Goal: Task Accomplishment & Management: Manage account settings

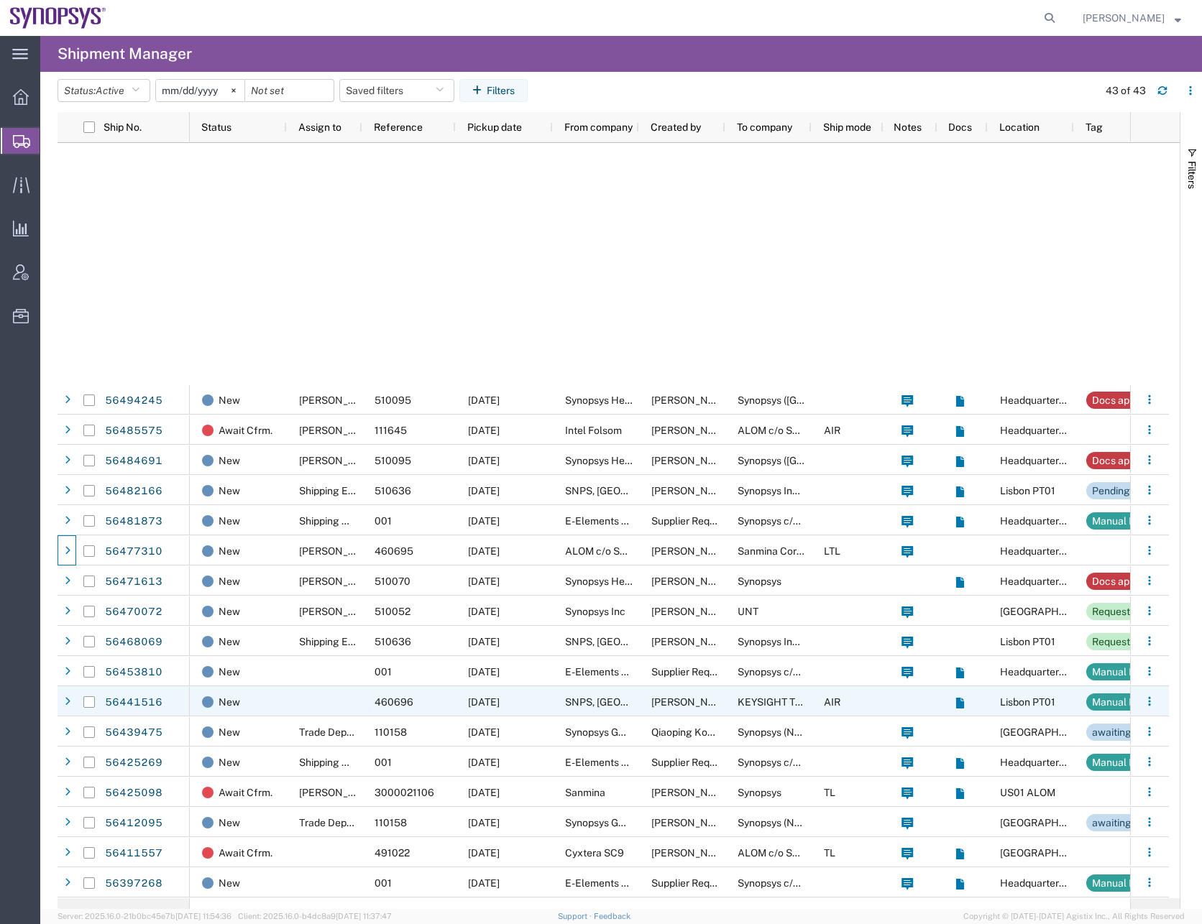
scroll to position [543, 0]
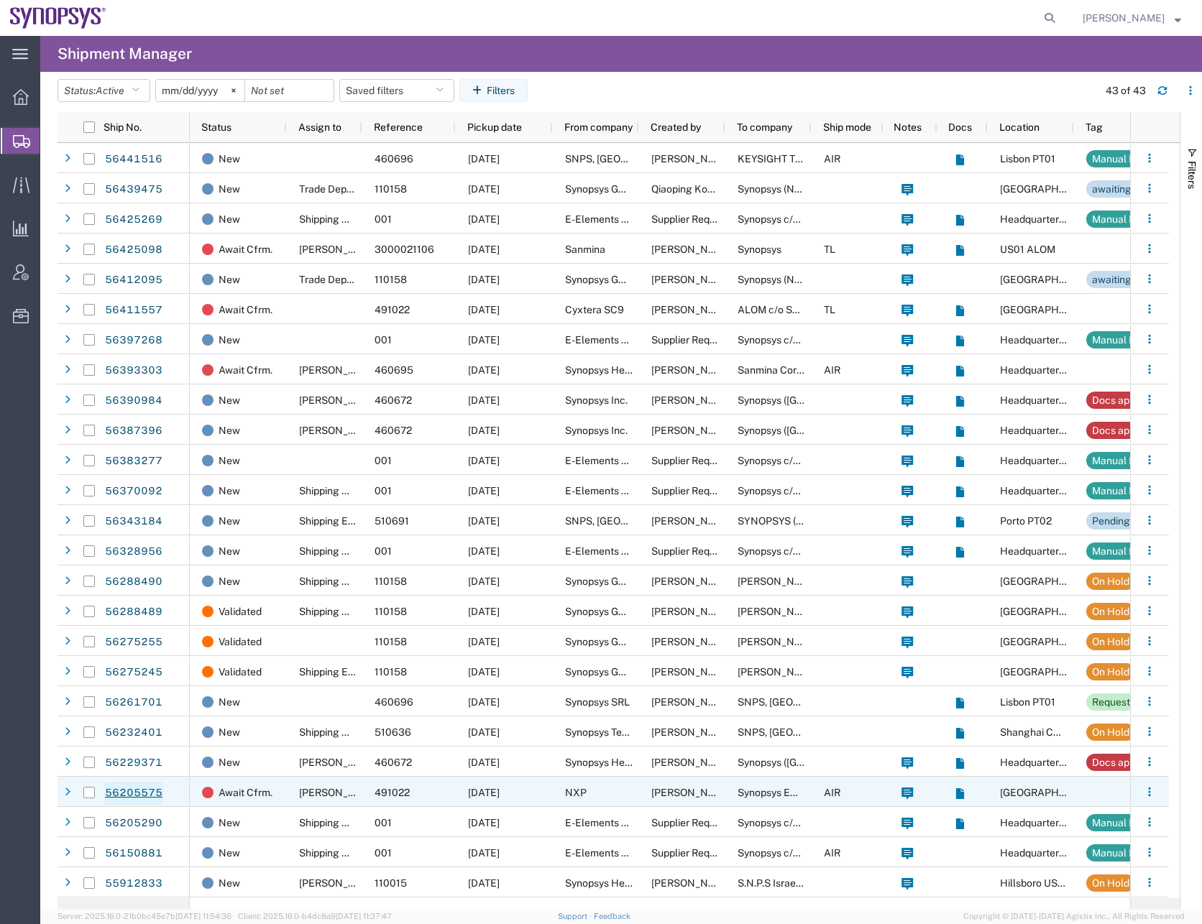
click at [145, 794] on link "56205575" at bounding box center [133, 793] width 59 height 23
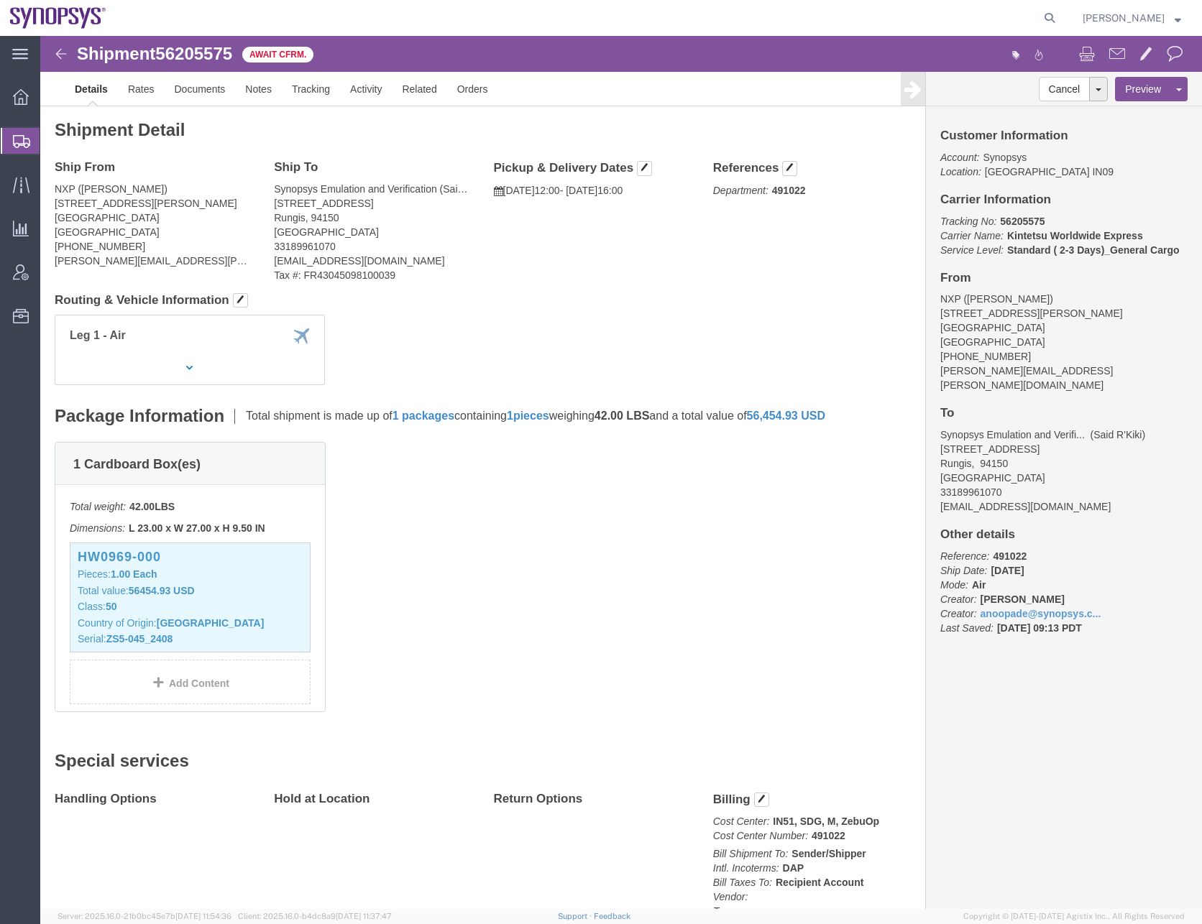
click img
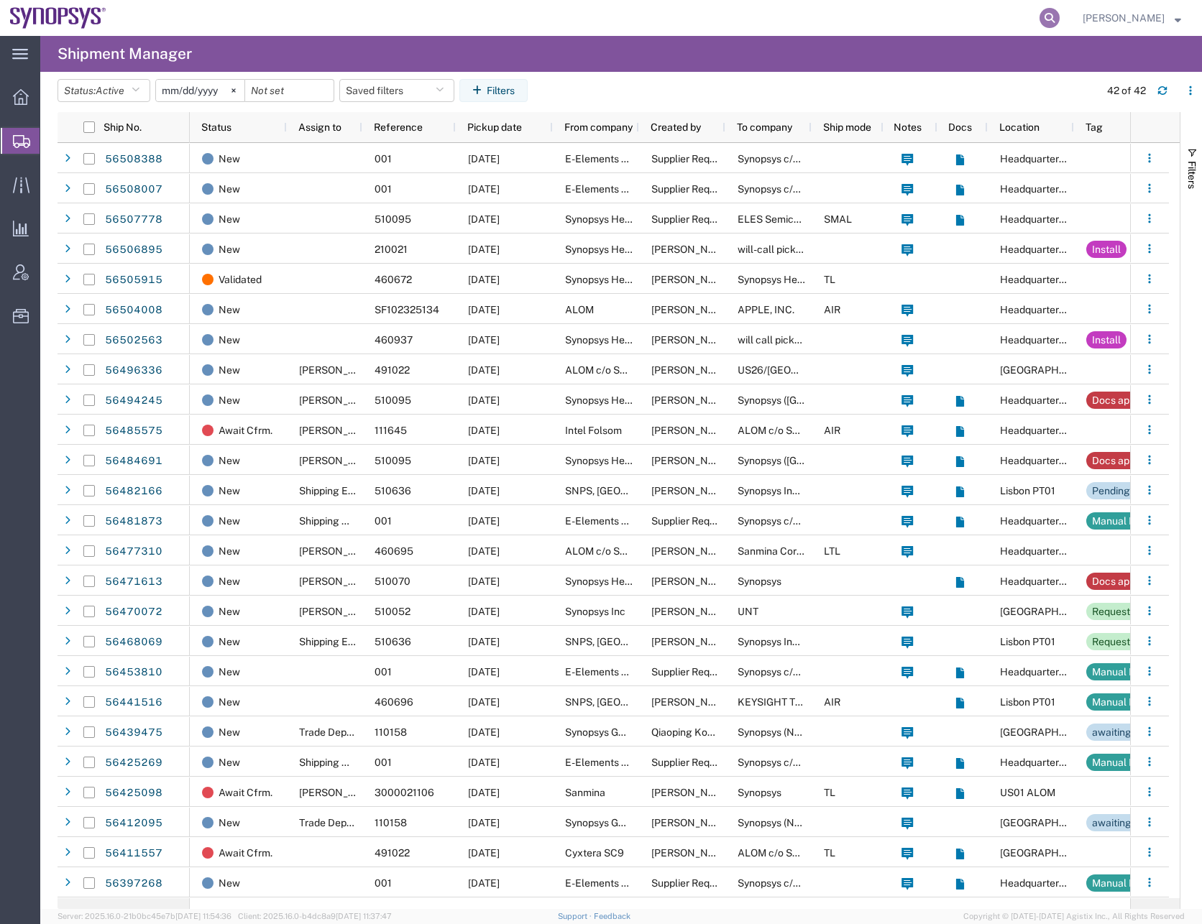
click at [1059, 18] on icon at bounding box center [1049, 18] width 20 height 20
click at [1006, 18] on input "search" at bounding box center [820, 18] width 437 height 34
paste input "56485575"
type input "56485575"
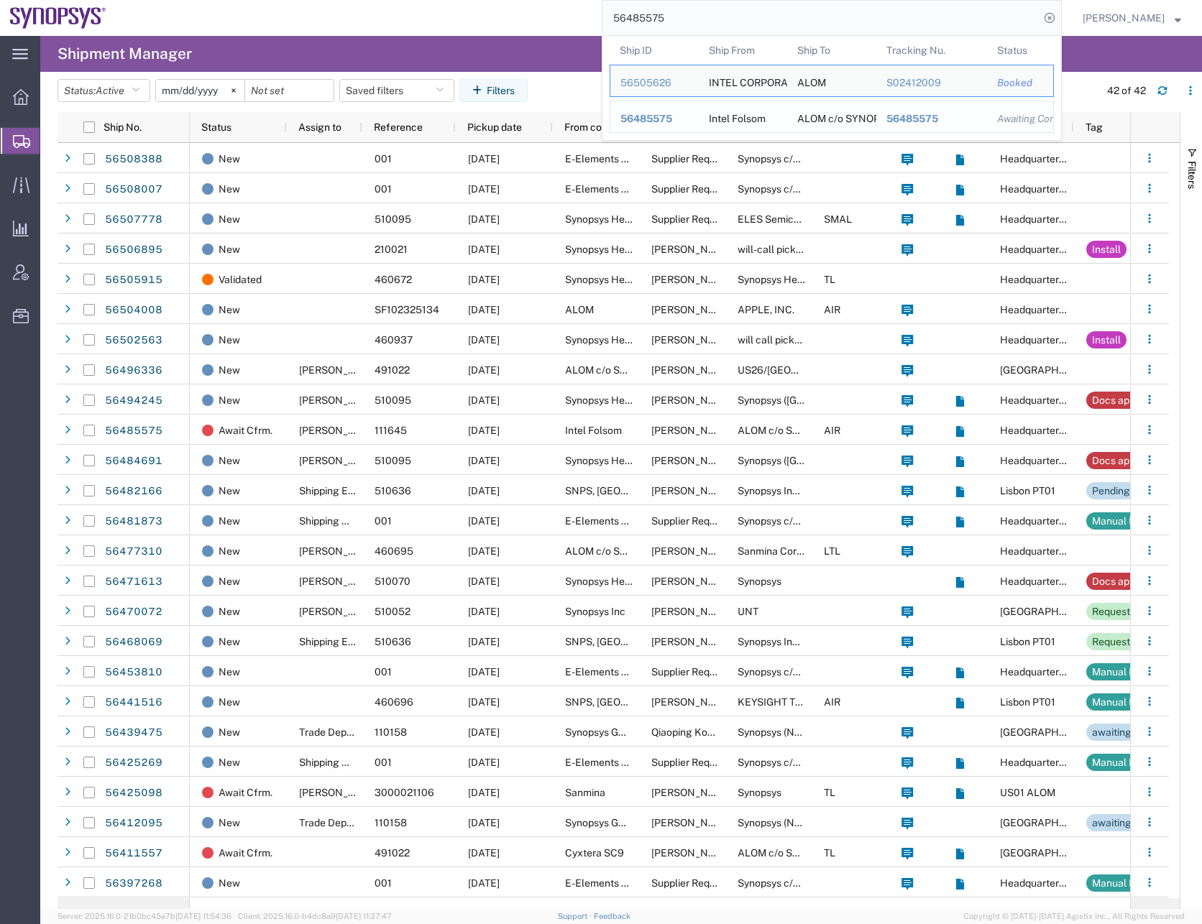
click at [688, 116] on div "56485575" at bounding box center [654, 118] width 68 height 15
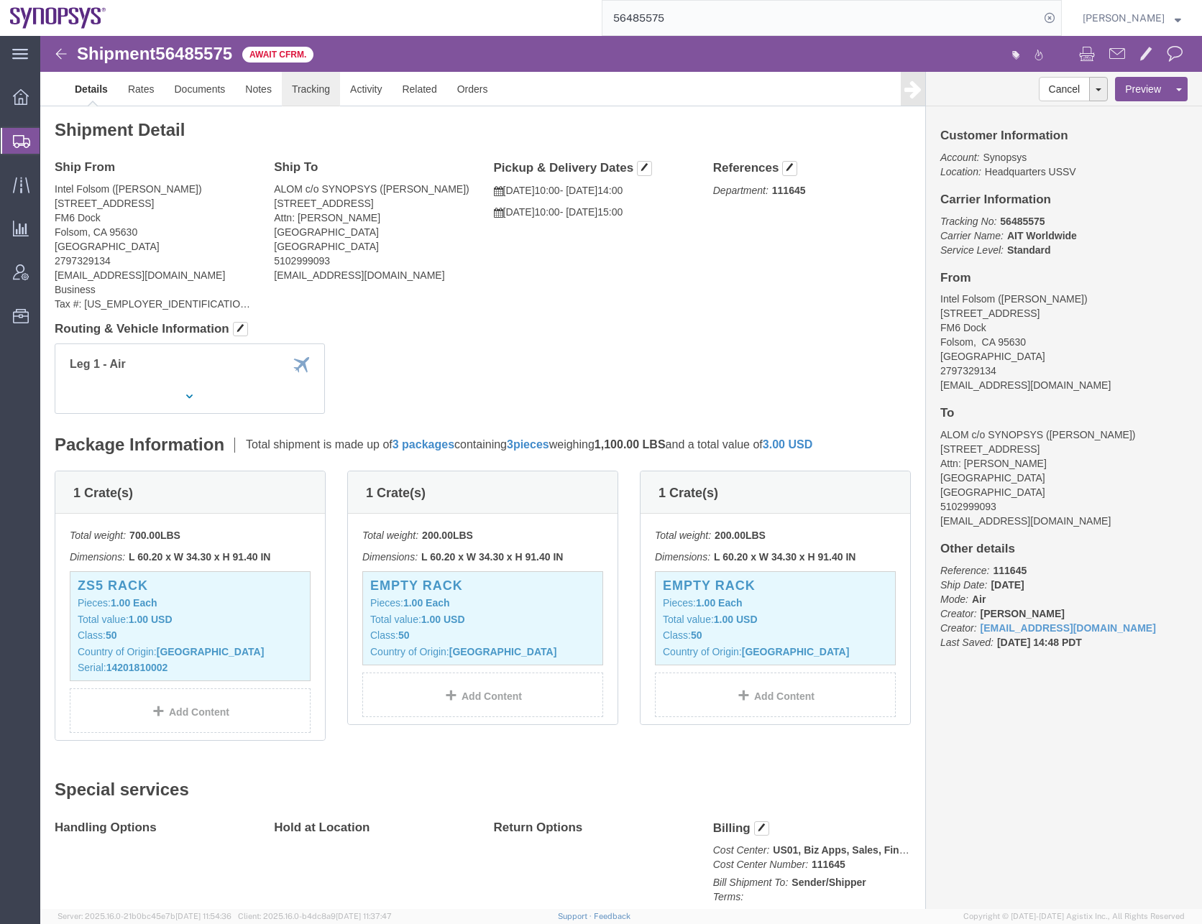
click link "Tracking"
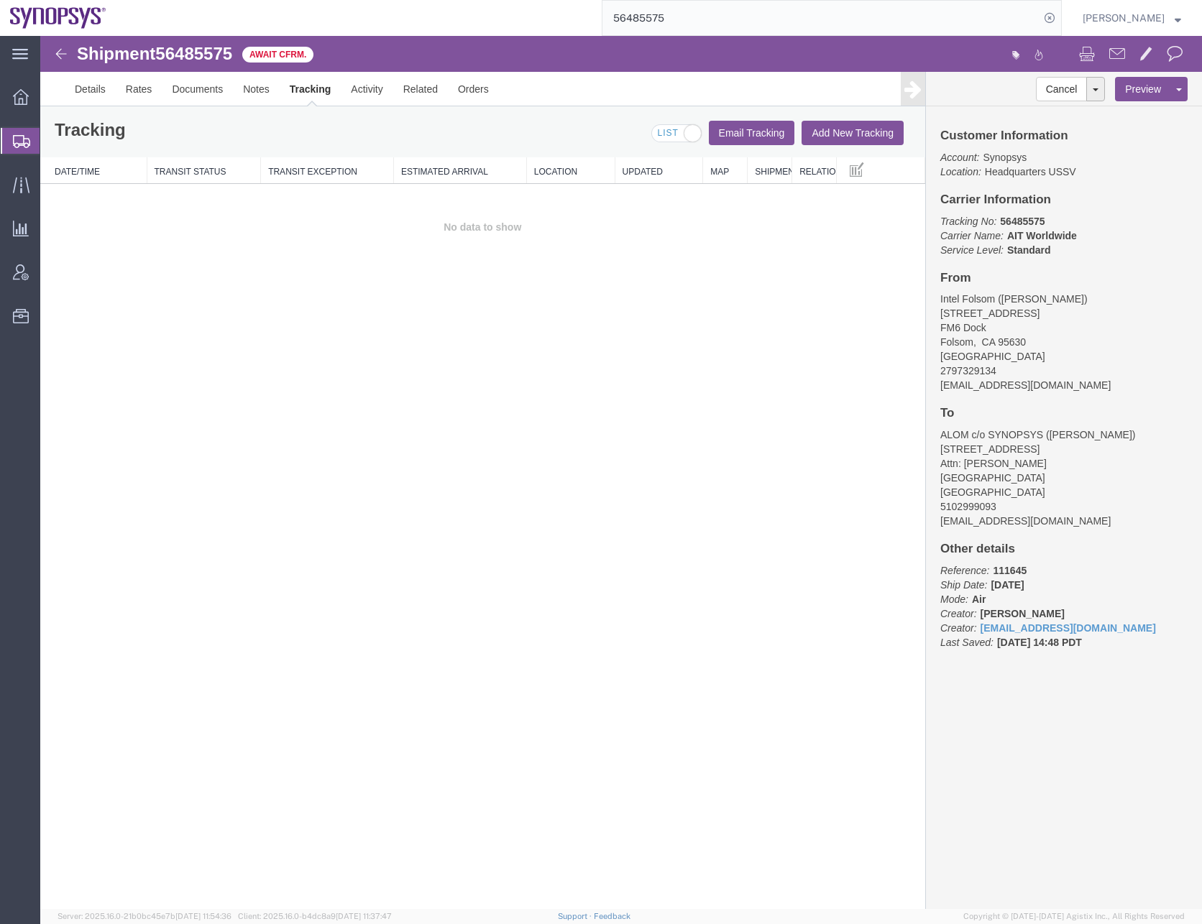
click at [854, 133] on button "Add New Tracking" at bounding box center [852, 133] width 102 height 24
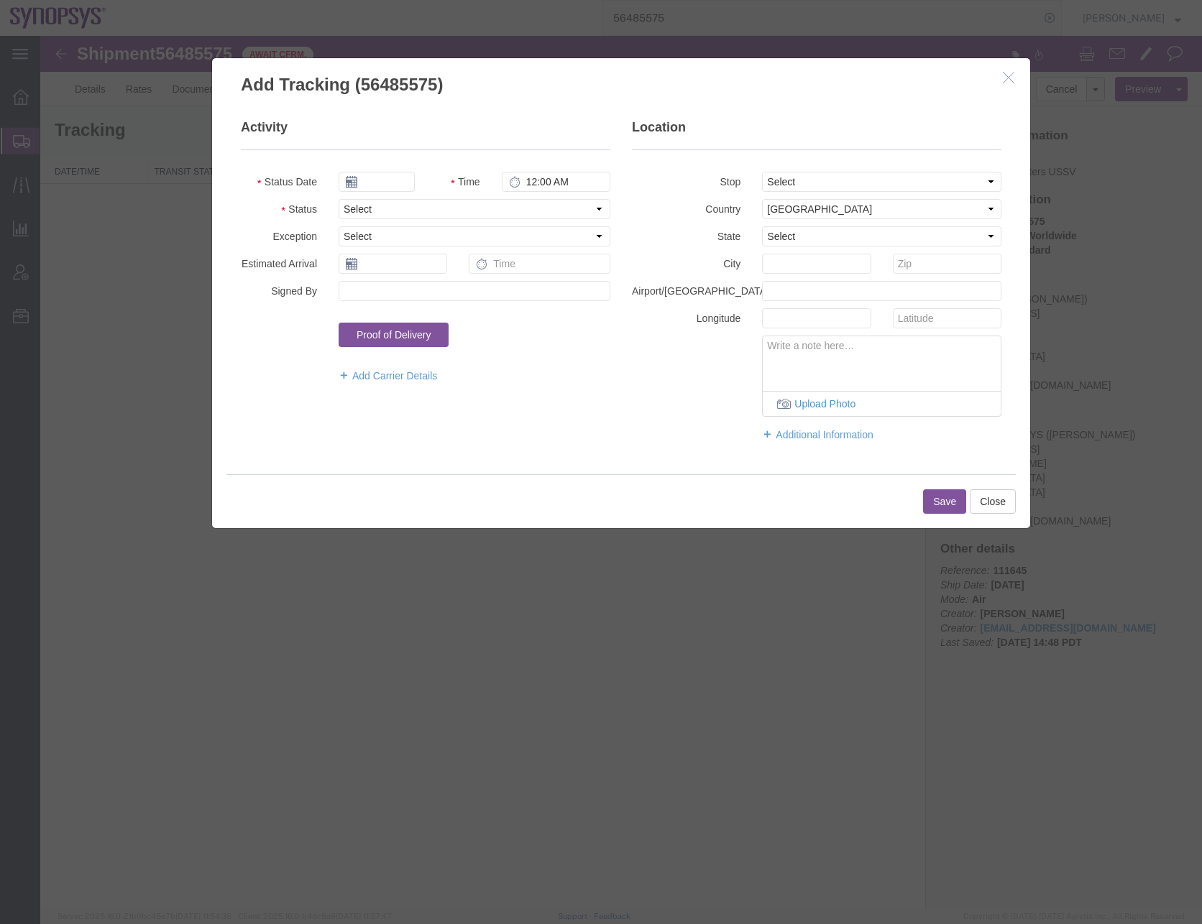
type input "[DATE]"
type input "1:00 AM"
click at [387, 207] on select "Select Arrival Notice Available Arrival Notice Imported Arrive at Delivery Loca…" at bounding box center [474, 209] width 272 height 20
select select "AWATPICK"
click at [338, 199] on select "Select Arrival Notice Available Arrival Notice Imported Arrive at Delivery Loca…" at bounding box center [474, 209] width 272 height 20
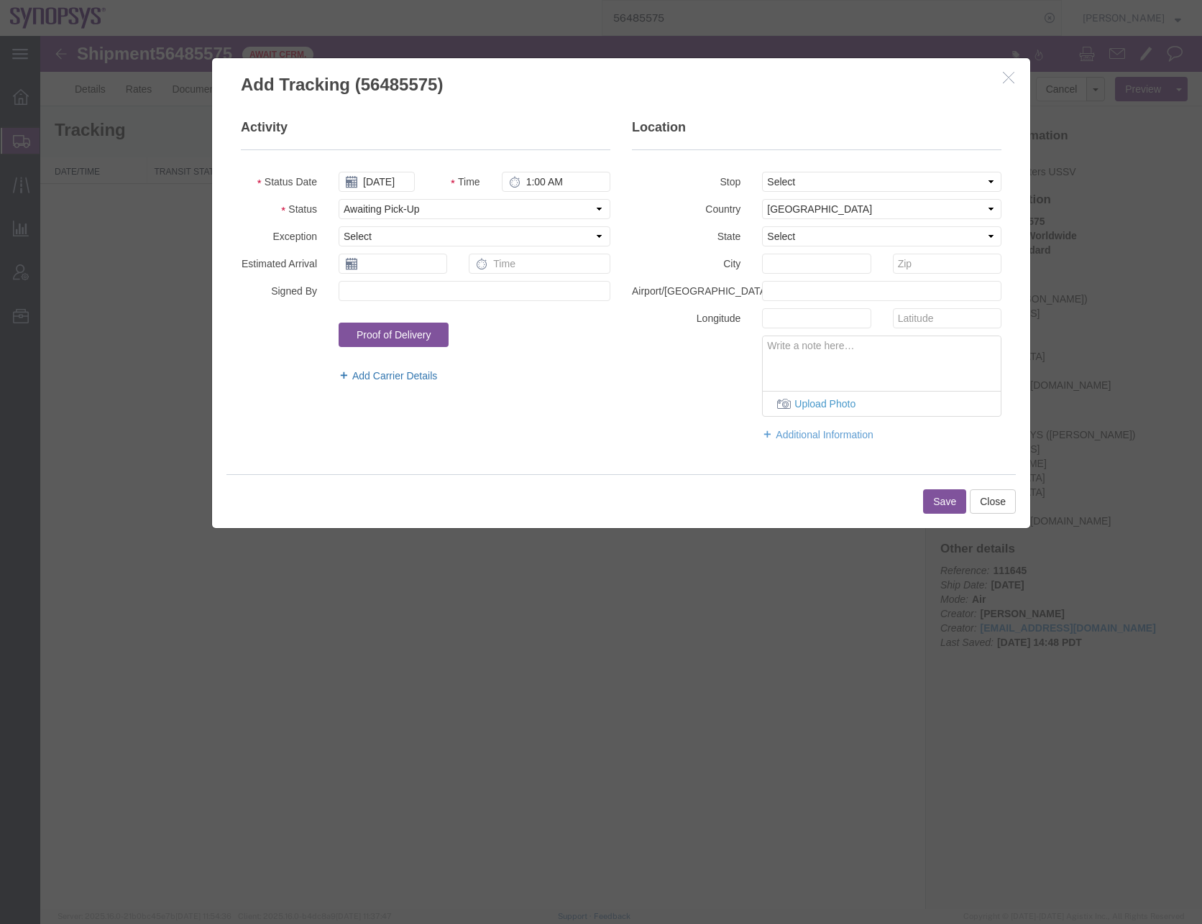
click at [391, 371] on link "Add Carrier Details" at bounding box center [474, 376] width 272 height 14
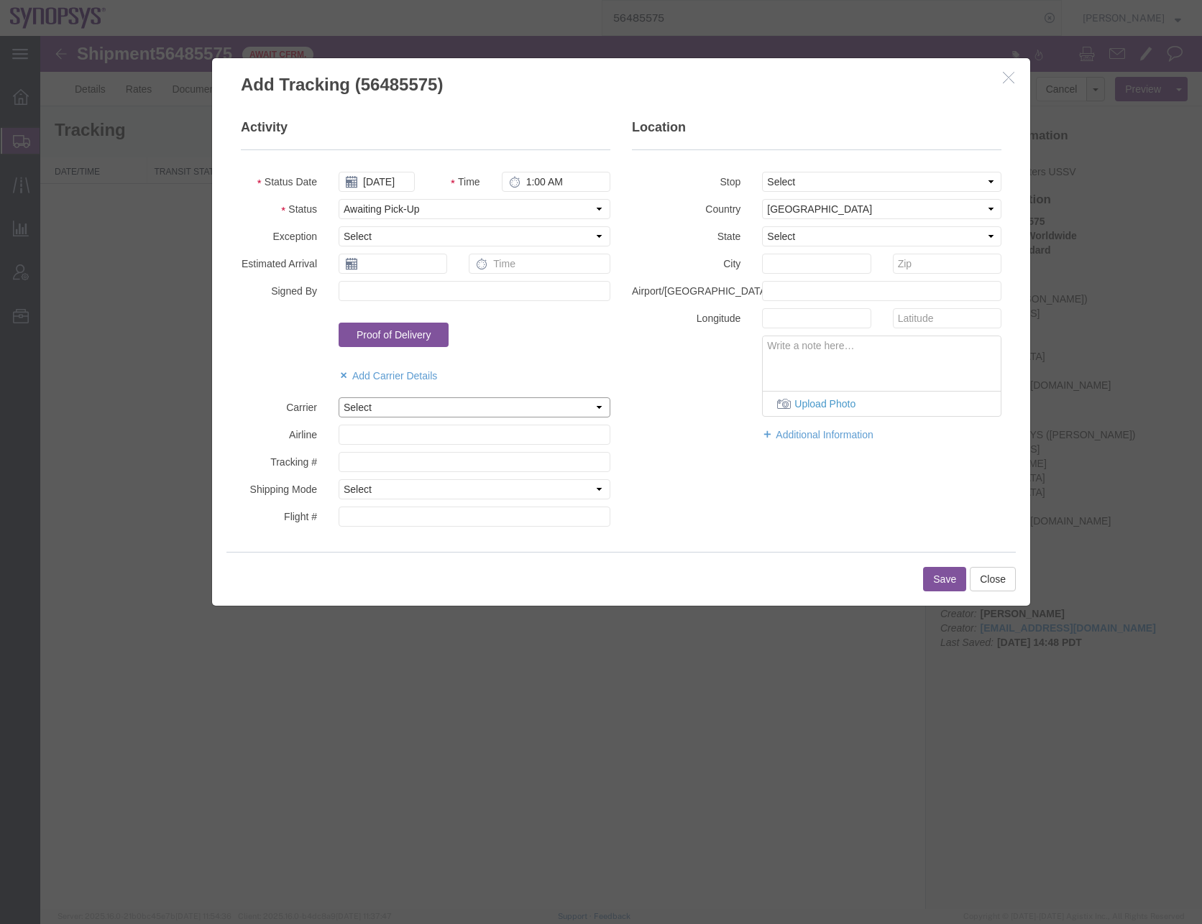
click at [366, 400] on select "Select AIT Worldwide Aerly Bird Airgroup Express Alfaloc DHL DSV Air & Sea Inc …" at bounding box center [474, 407] width 272 height 20
select select "78"
click at [338, 397] on select "Select AIT Worldwide Aerly Bird Airgroup Express Alfaloc DHL DSV Air & Sea Inc …" at bounding box center [474, 407] width 272 height 20
click at [369, 441] on input "text" at bounding box center [474, 435] width 272 height 20
click at [364, 456] on input "text" at bounding box center [474, 462] width 272 height 20
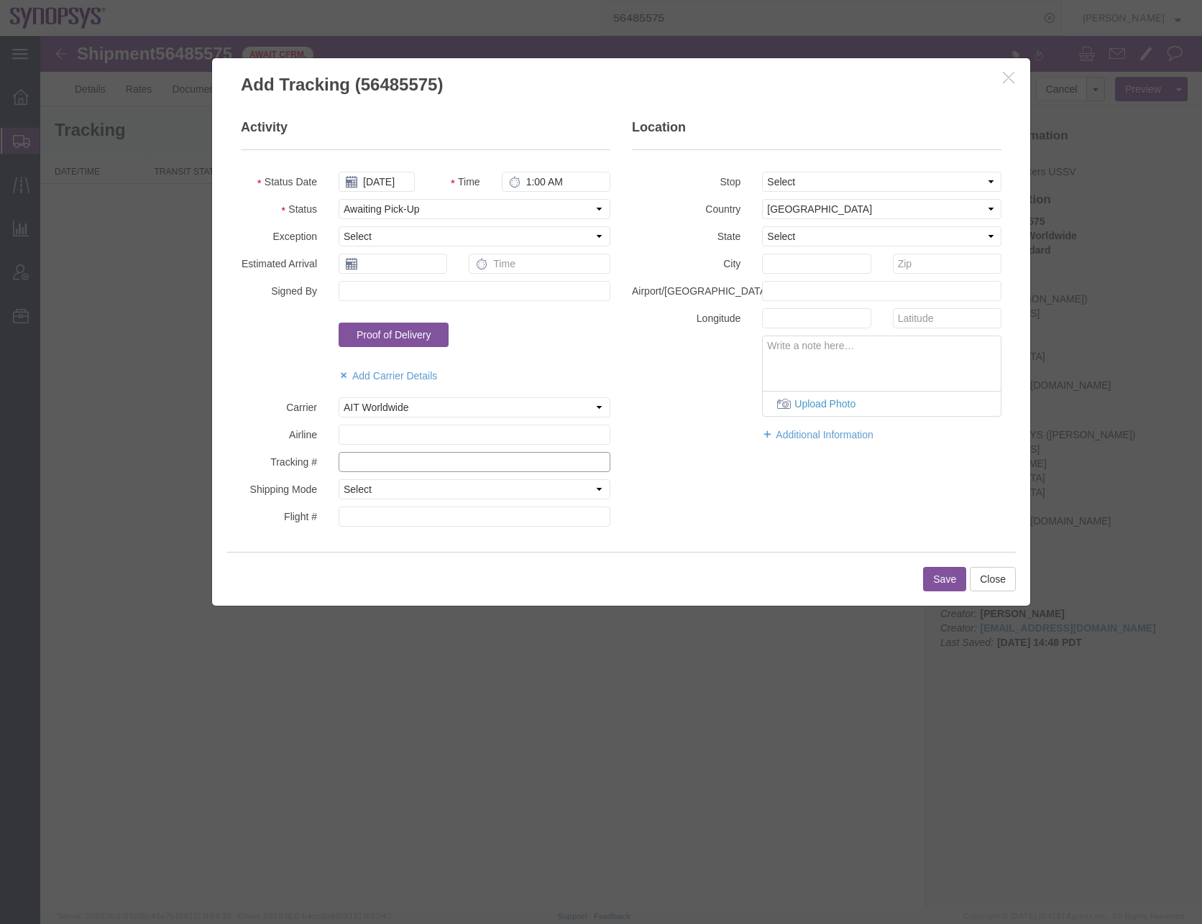
paste input "SF102412009"
type input "SF102412009"
click at [938, 576] on button "Save" at bounding box center [944, 579] width 43 height 24
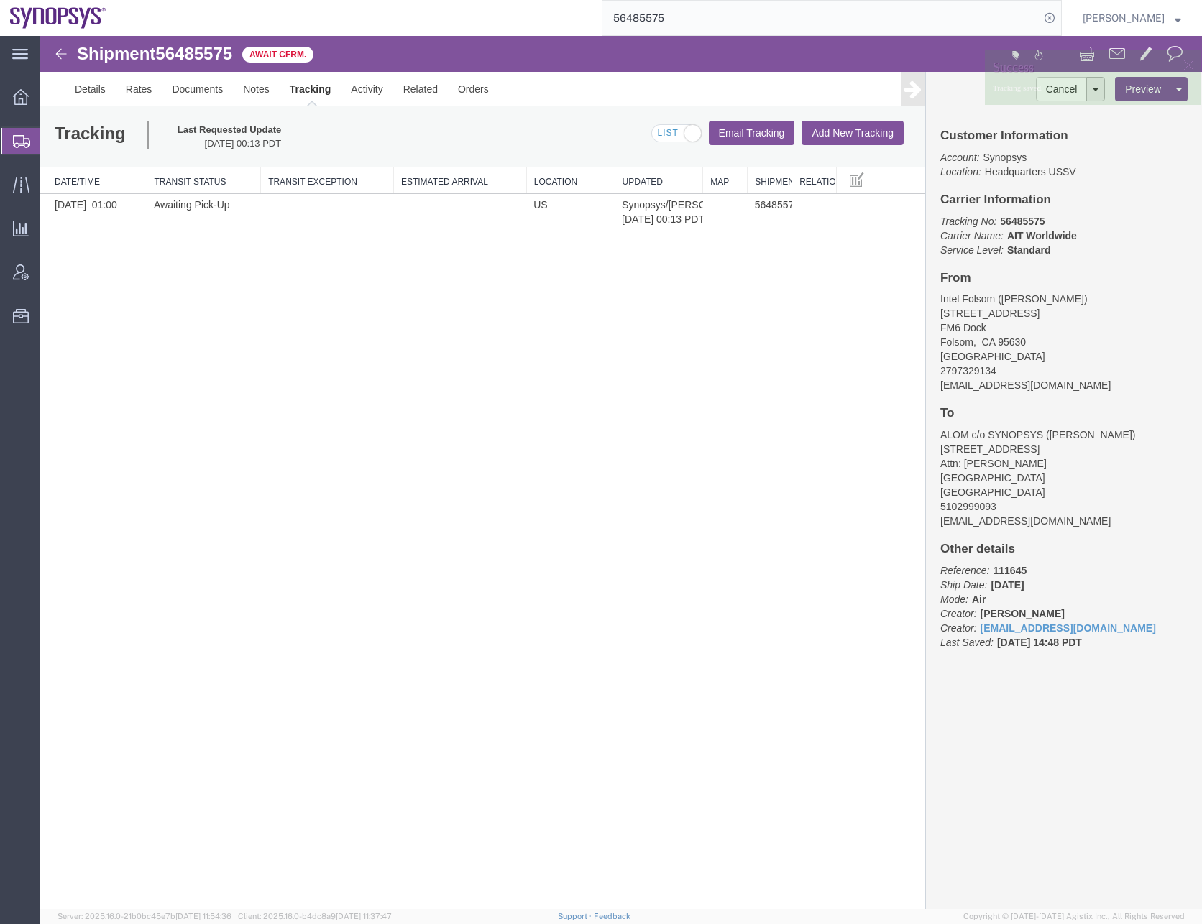
click at [571, 356] on div "Shipment 56485575 1 of 1 Await Cfrm. Details Rates Documents Notes Tracking Act…" at bounding box center [620, 472] width 1161 height 873
click at [30, 144] on div at bounding box center [21, 141] width 40 height 26
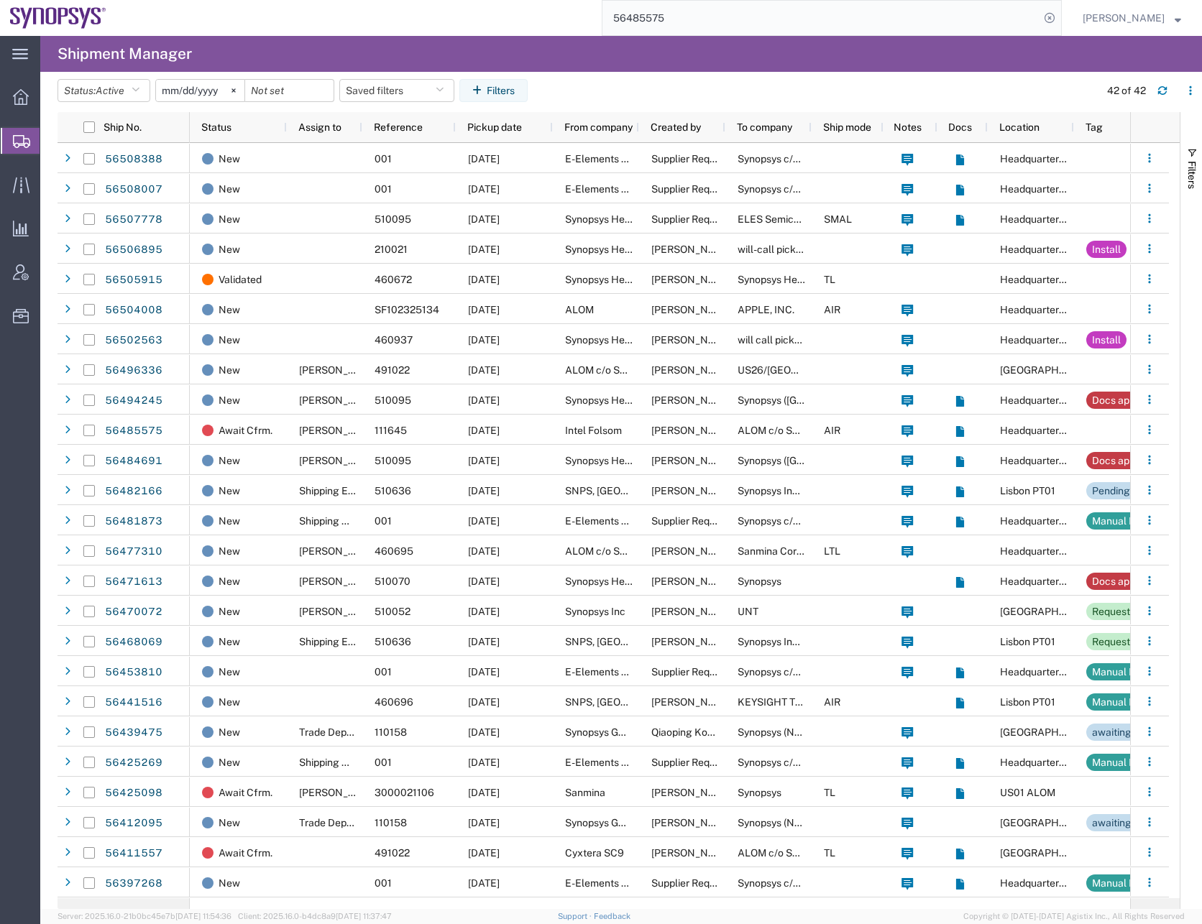
click at [716, 20] on input "56485575" at bounding box center [820, 18] width 437 height 34
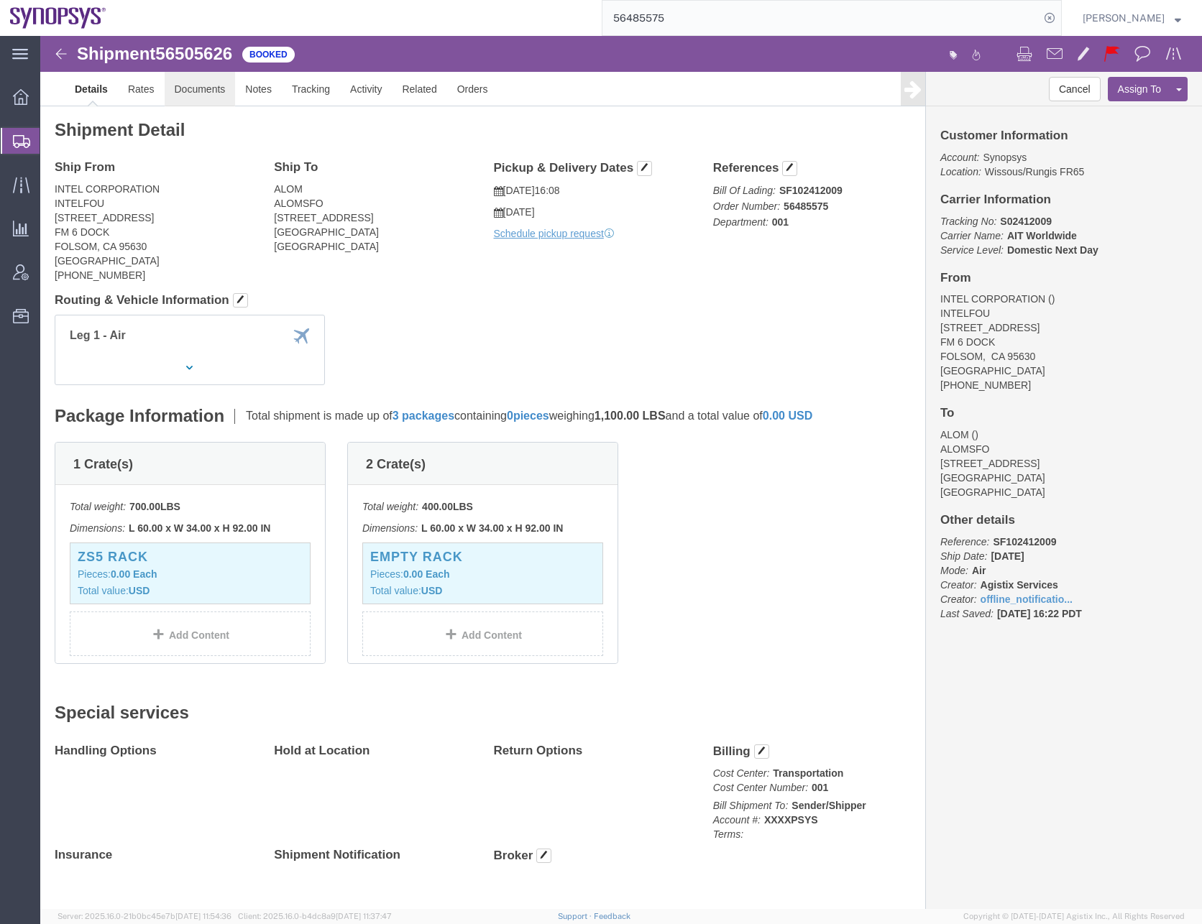
click link "Documents"
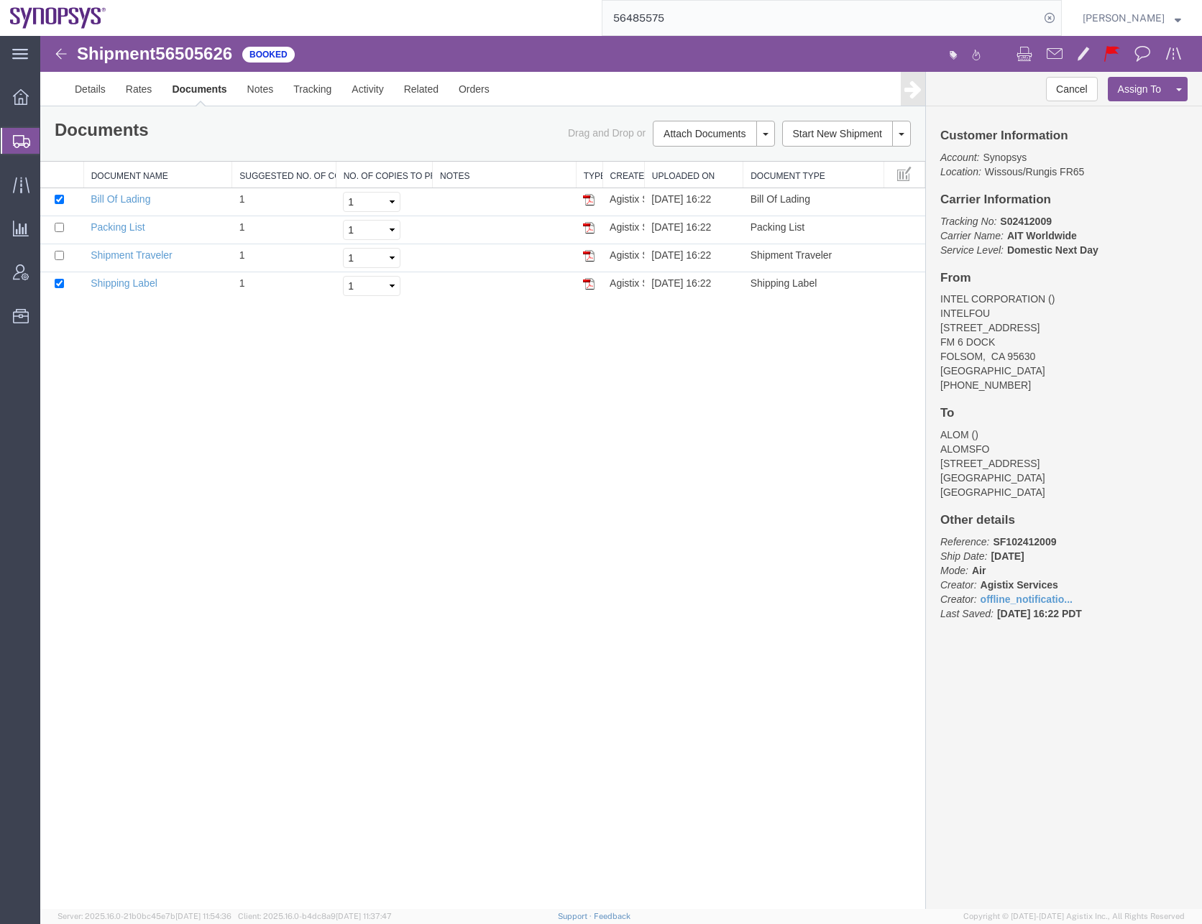
click at [342, 400] on div "Shipment 56505626 4 of 4 Booked Details Rates Documents Notes Tracking Activity…" at bounding box center [620, 472] width 1161 height 873
click at [522, 472] on div "Shipment 56505626 4 of 4 Booked Details Rates Documents Notes Tracking Activity…" at bounding box center [620, 472] width 1161 height 873
click at [488, 471] on div "Shipment 56505626 4 of 4 Booked Details Rates Documents Notes Tracking Activity…" at bounding box center [620, 472] width 1161 height 873
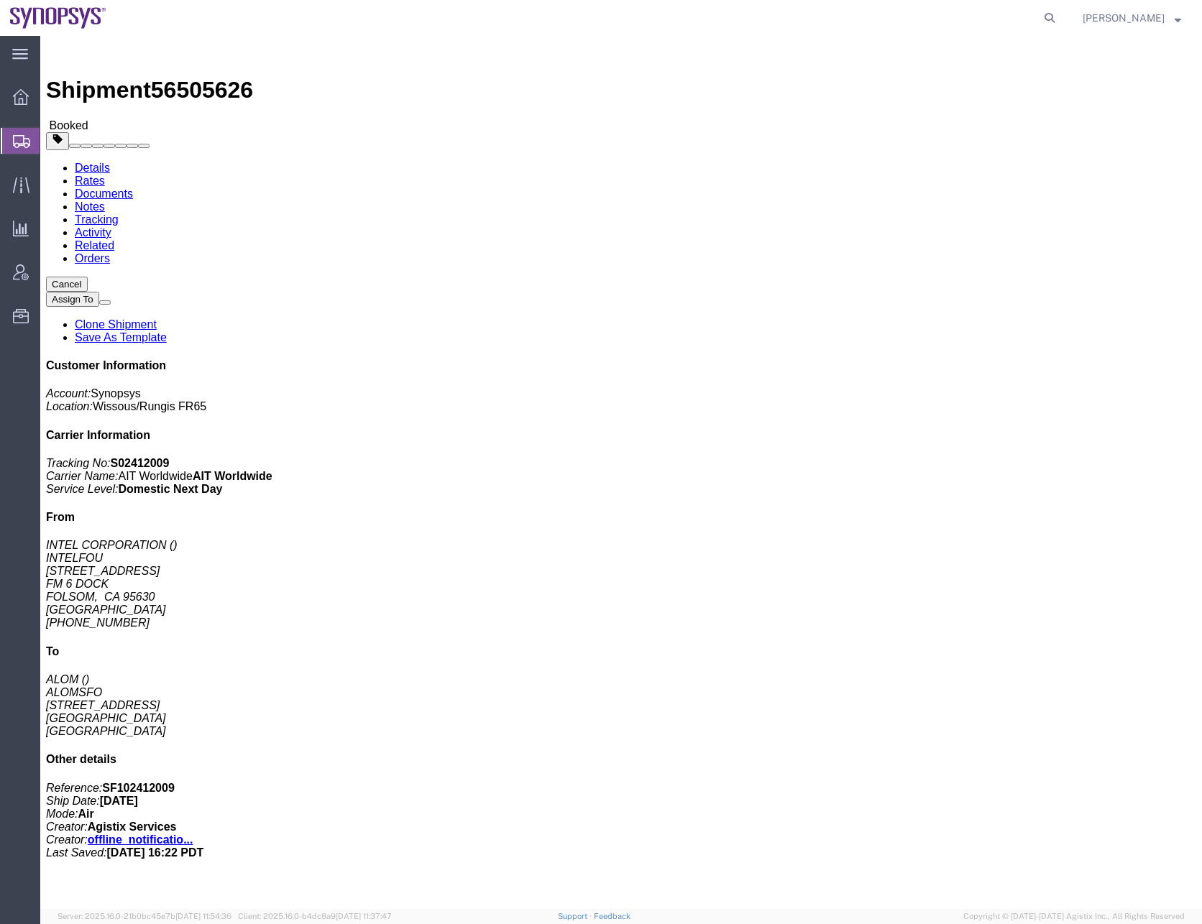
click link "Documents"
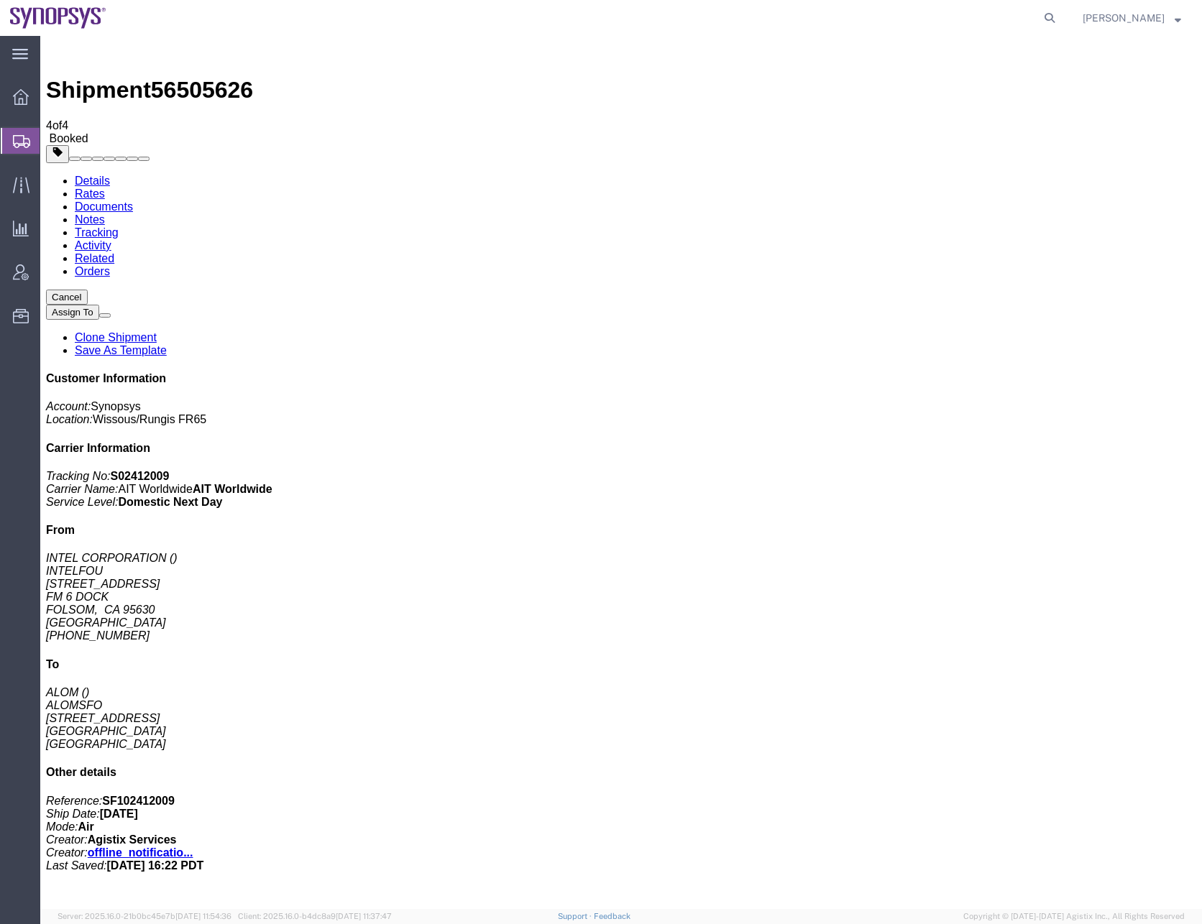
checkbox input "false"
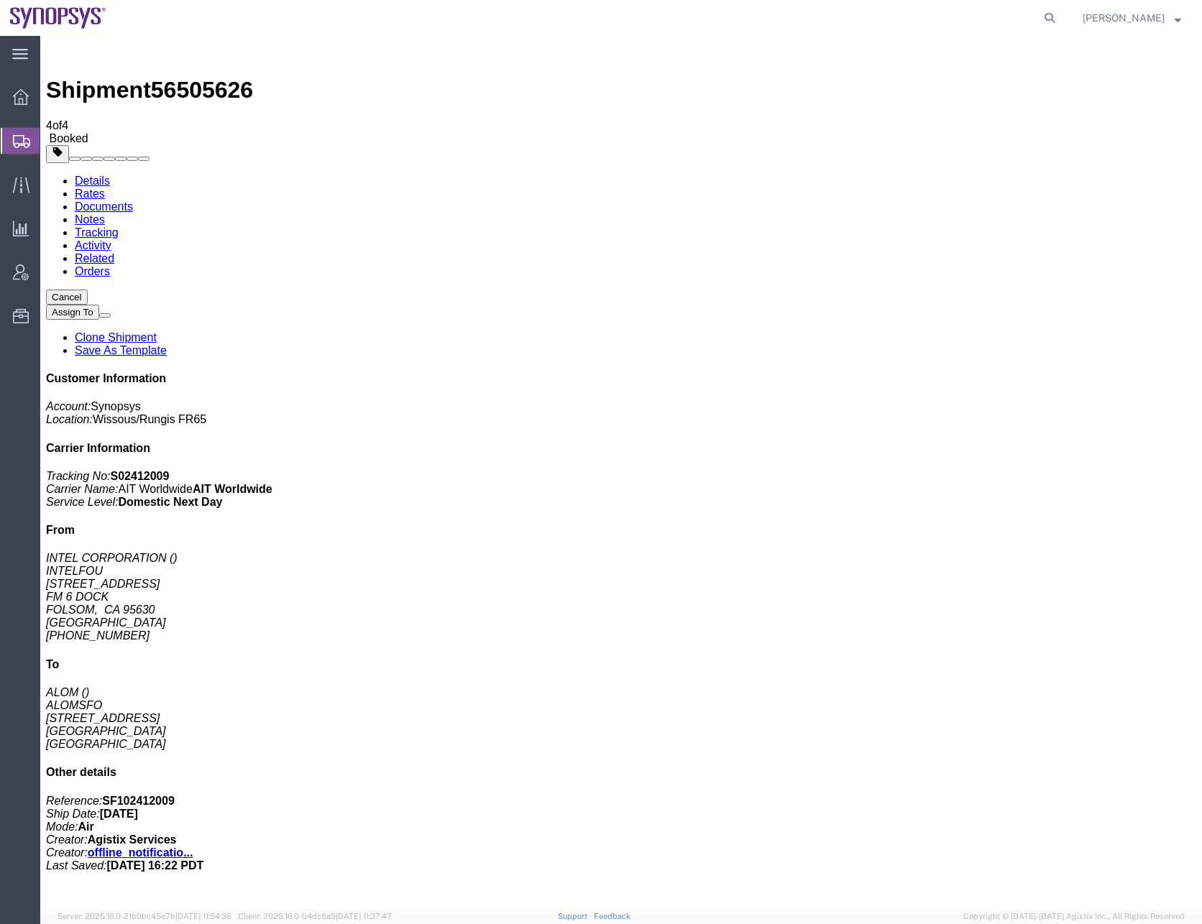
click at [22, 137] on icon at bounding box center [21, 141] width 17 height 13
